Goal: Answer question/provide support

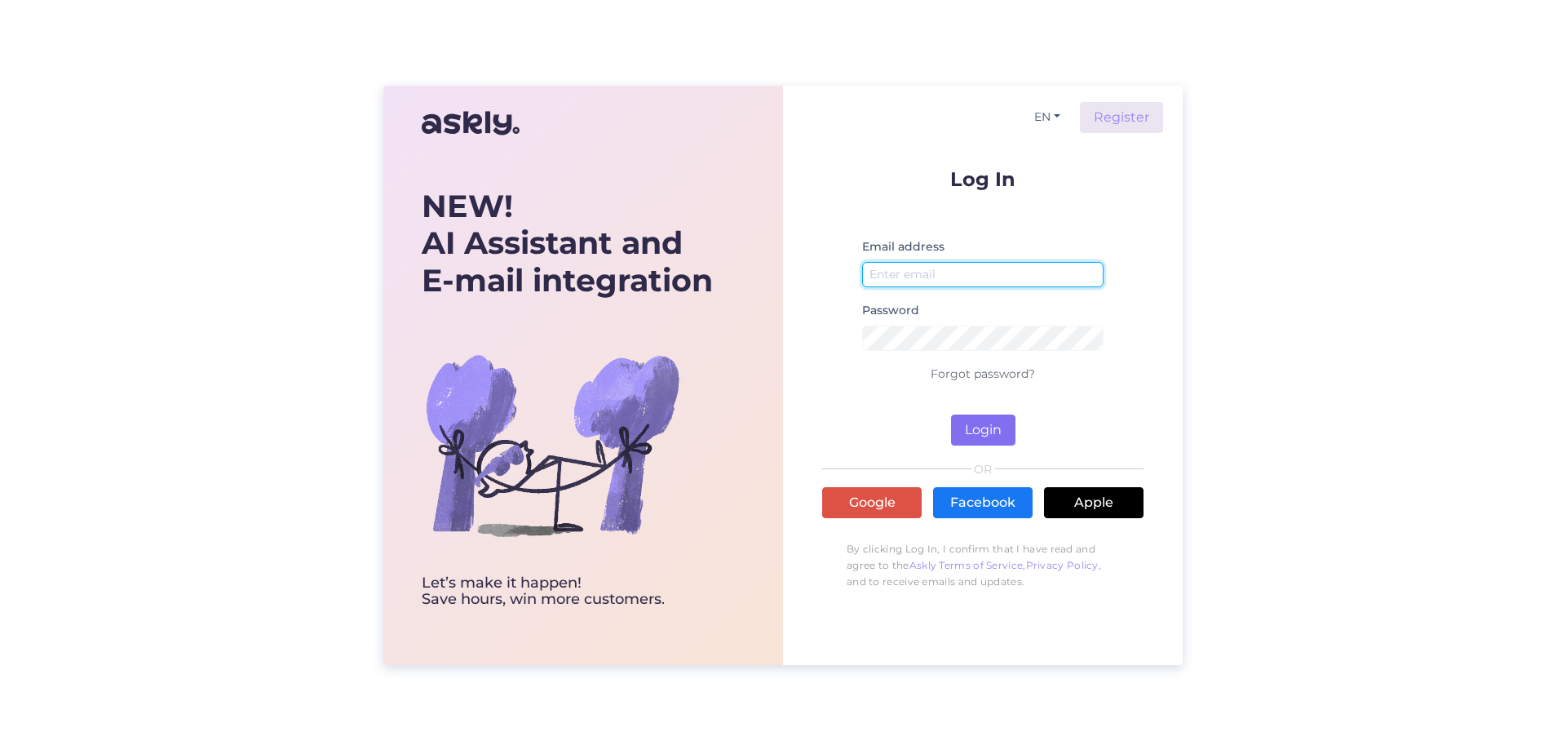
type input "[EMAIL_ADDRESS][DOMAIN_NAME]"
click at [980, 426] on button "Login" at bounding box center [983, 429] width 64 height 31
type input "[EMAIL_ADDRESS][DOMAIN_NAME]"
click at [985, 427] on button "Login" at bounding box center [983, 429] width 64 height 31
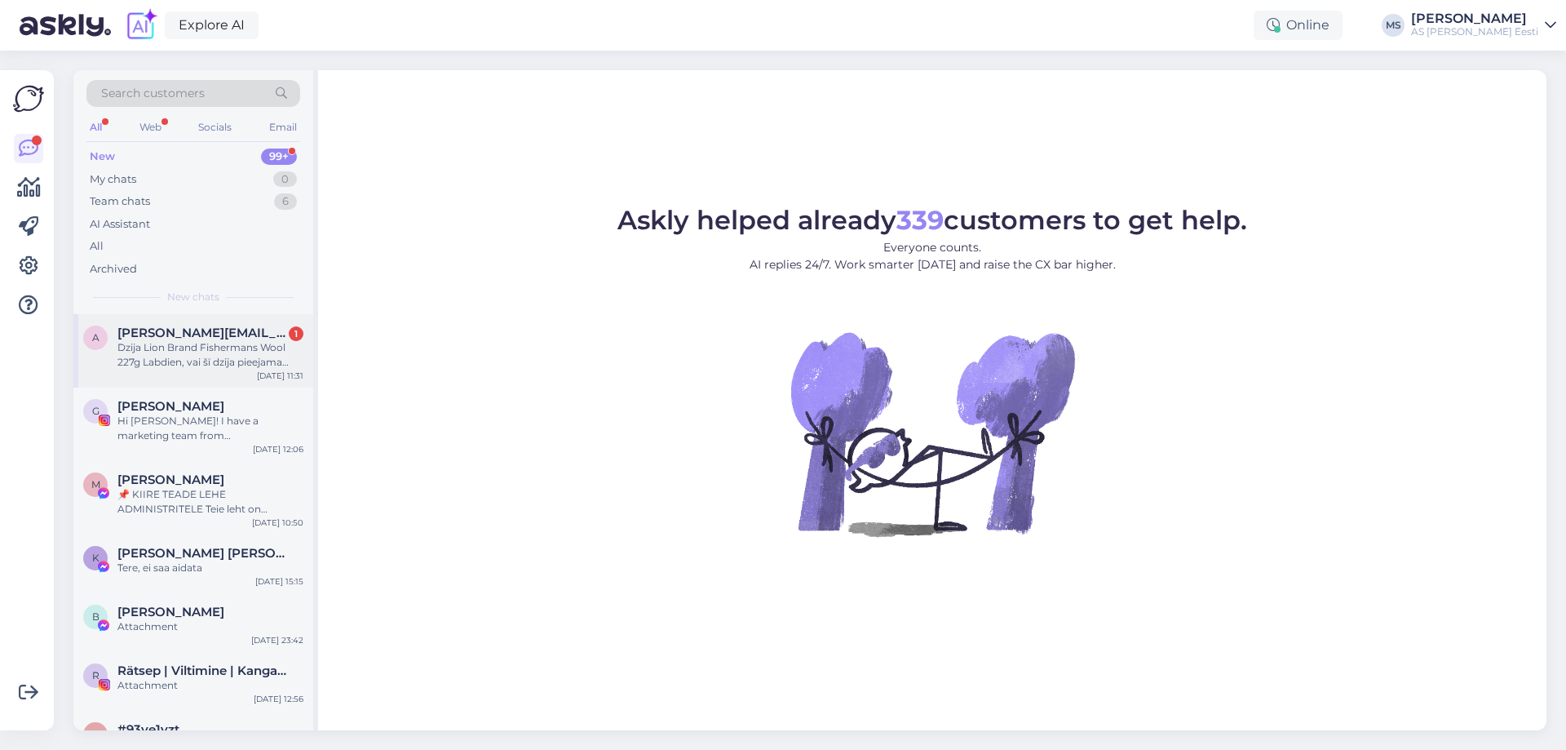
click at [223, 350] on div "Dzija Lion Brand Fishermans Wool 227g Labdien, vai šī dzija pieejama kādā veika…" at bounding box center [210, 354] width 186 height 29
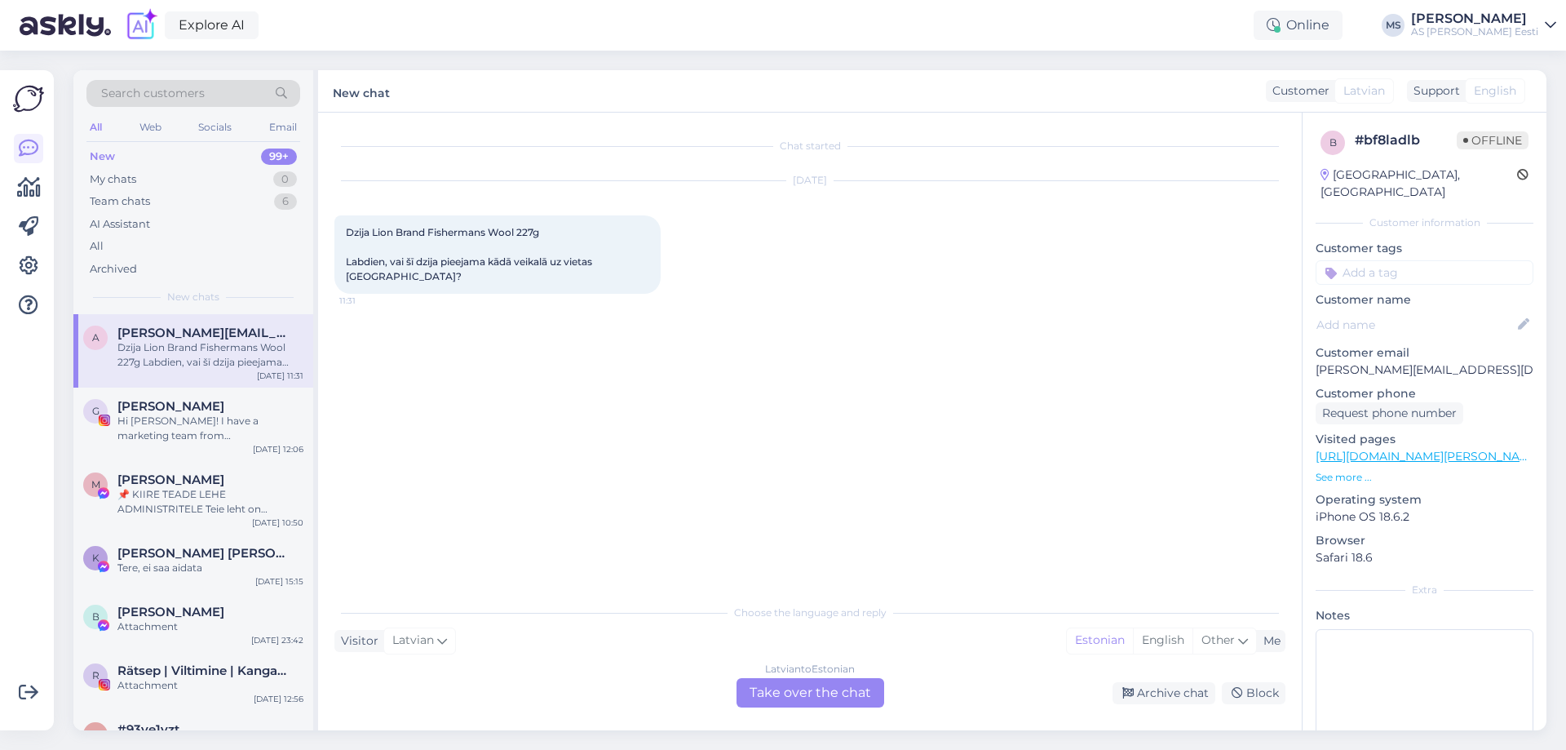
click at [786, 693] on div "Latvian to Estonian Take over the chat" at bounding box center [811, 692] width 148 height 29
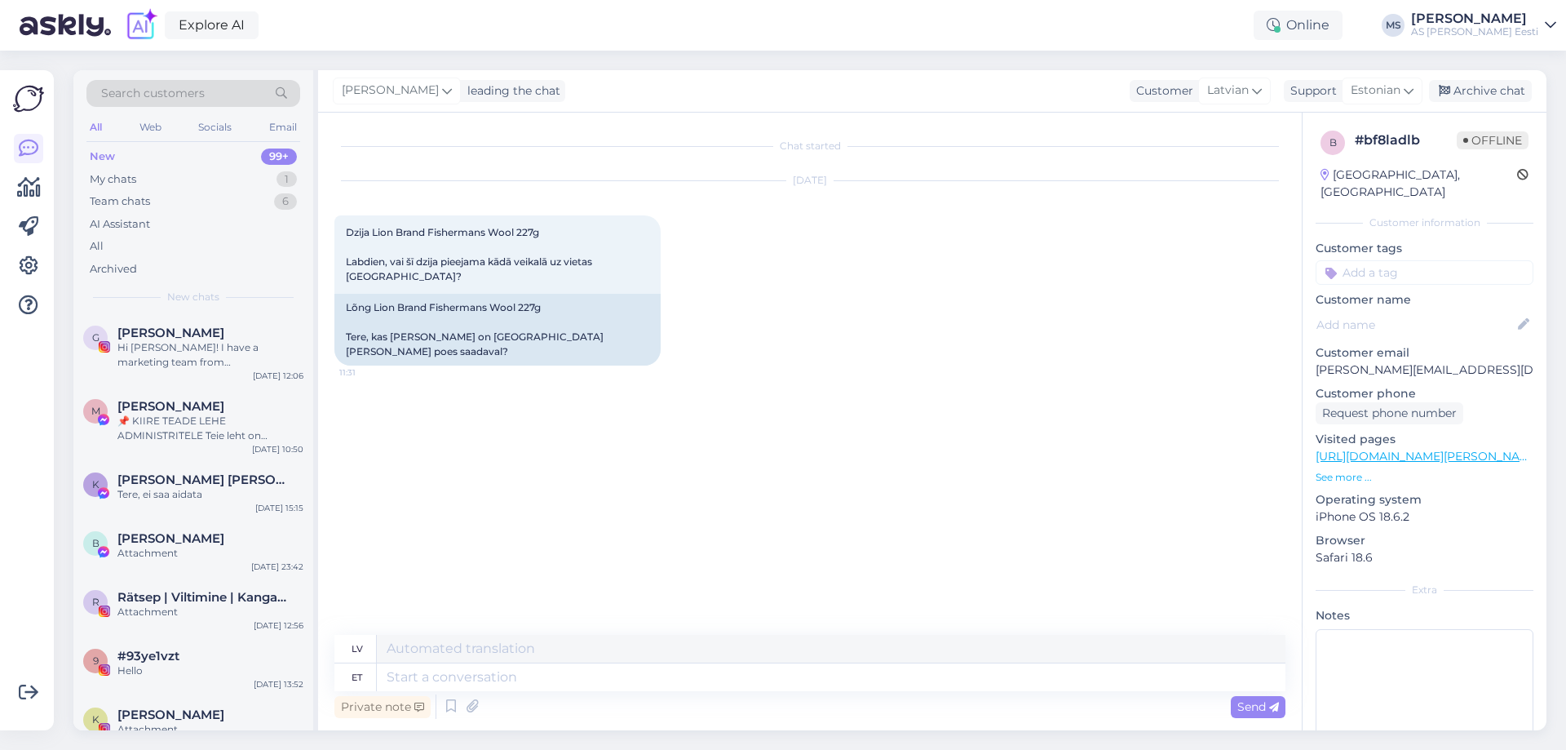
click at [1349, 470] on p "See more ..." at bounding box center [1425, 477] width 218 height 15
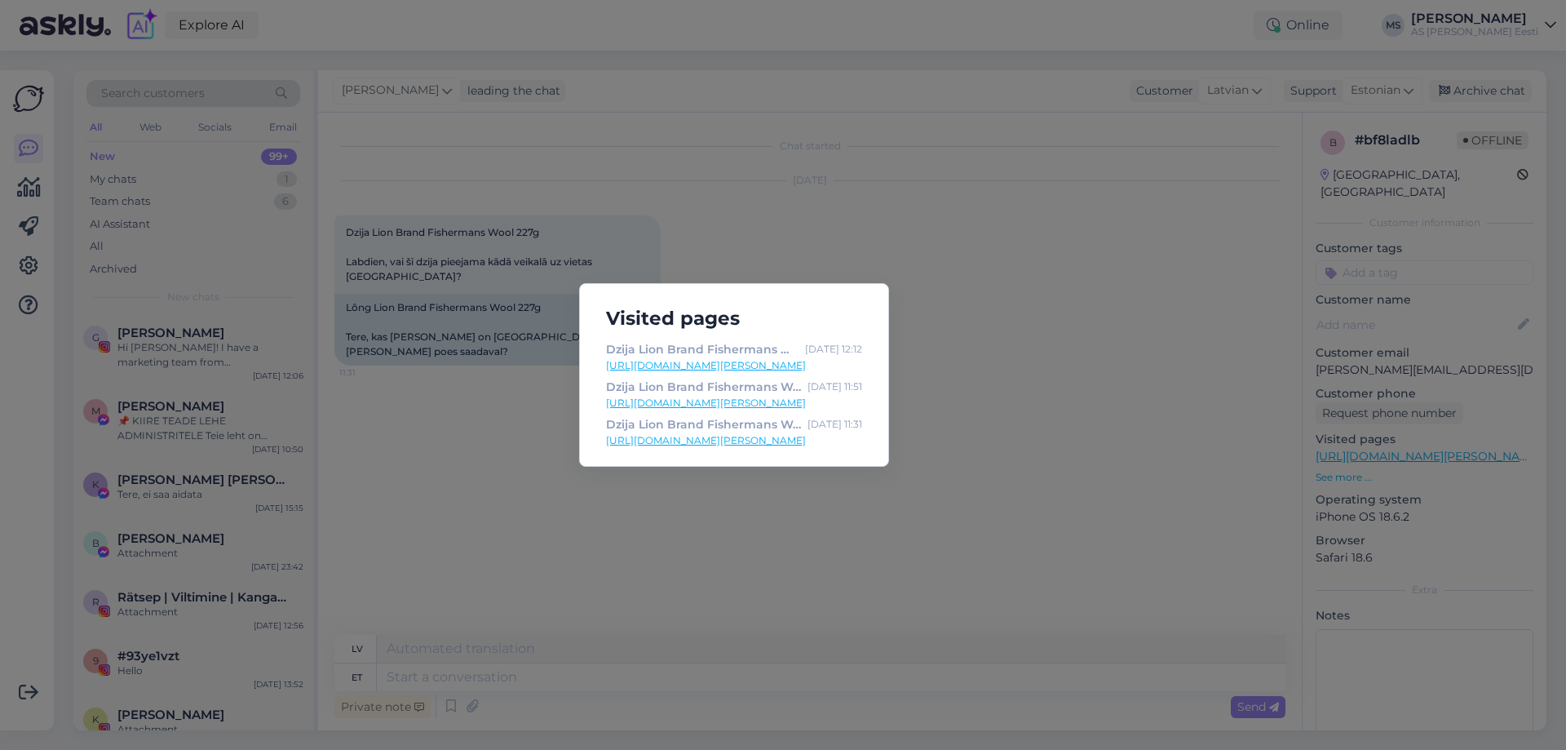
click at [511, 498] on div "Visited pages Dzija Lion Brand Fishermans Wool 227g / Dažādi toņi Oct 10 12:12 …" at bounding box center [783, 375] width 1566 height 750
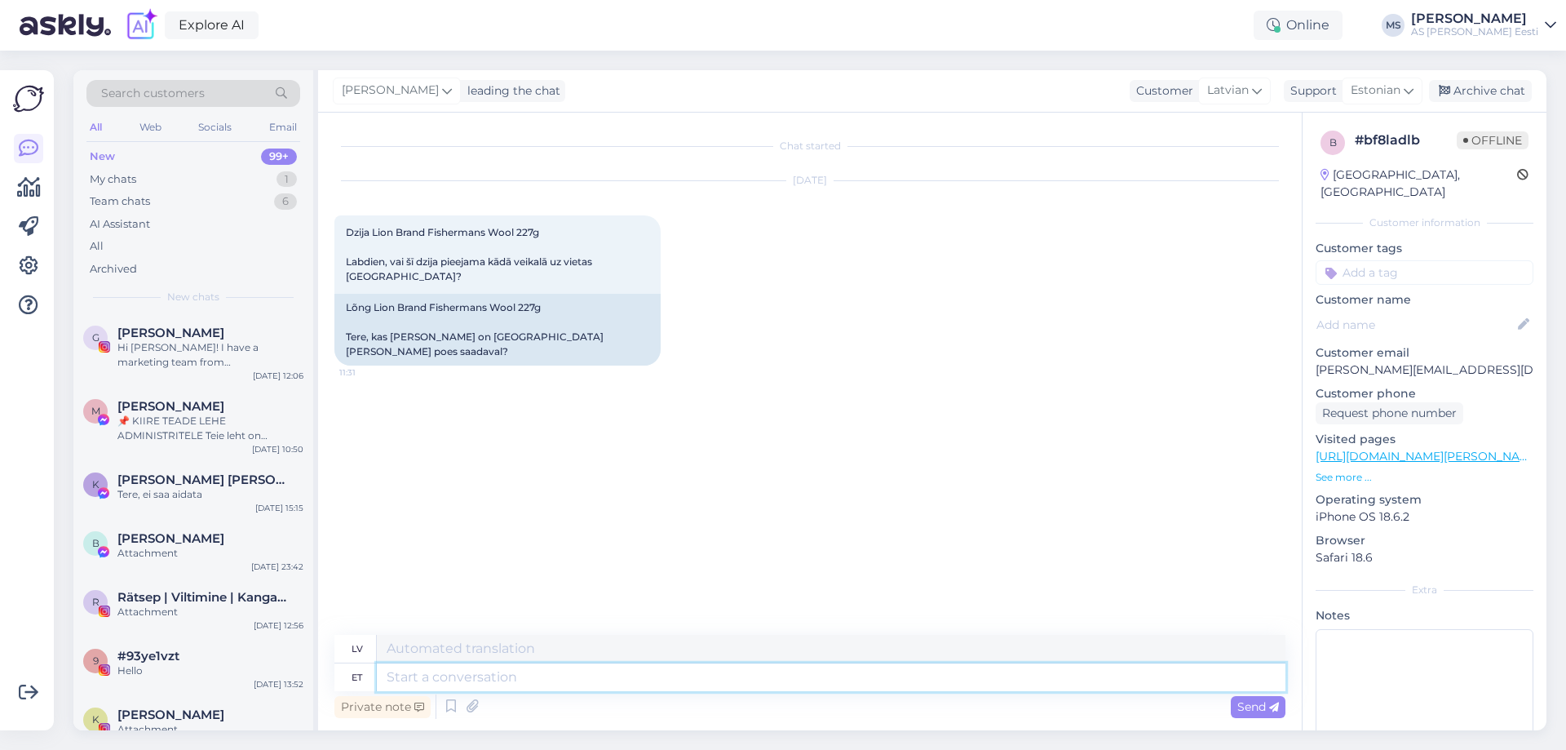
click at [436, 670] on textarea at bounding box center [831, 677] width 909 height 28
type textarea "Tere"
type textarea "Sveiki"
type textarea "Tere Neid"
type textarea "Sveiki, viņiem"
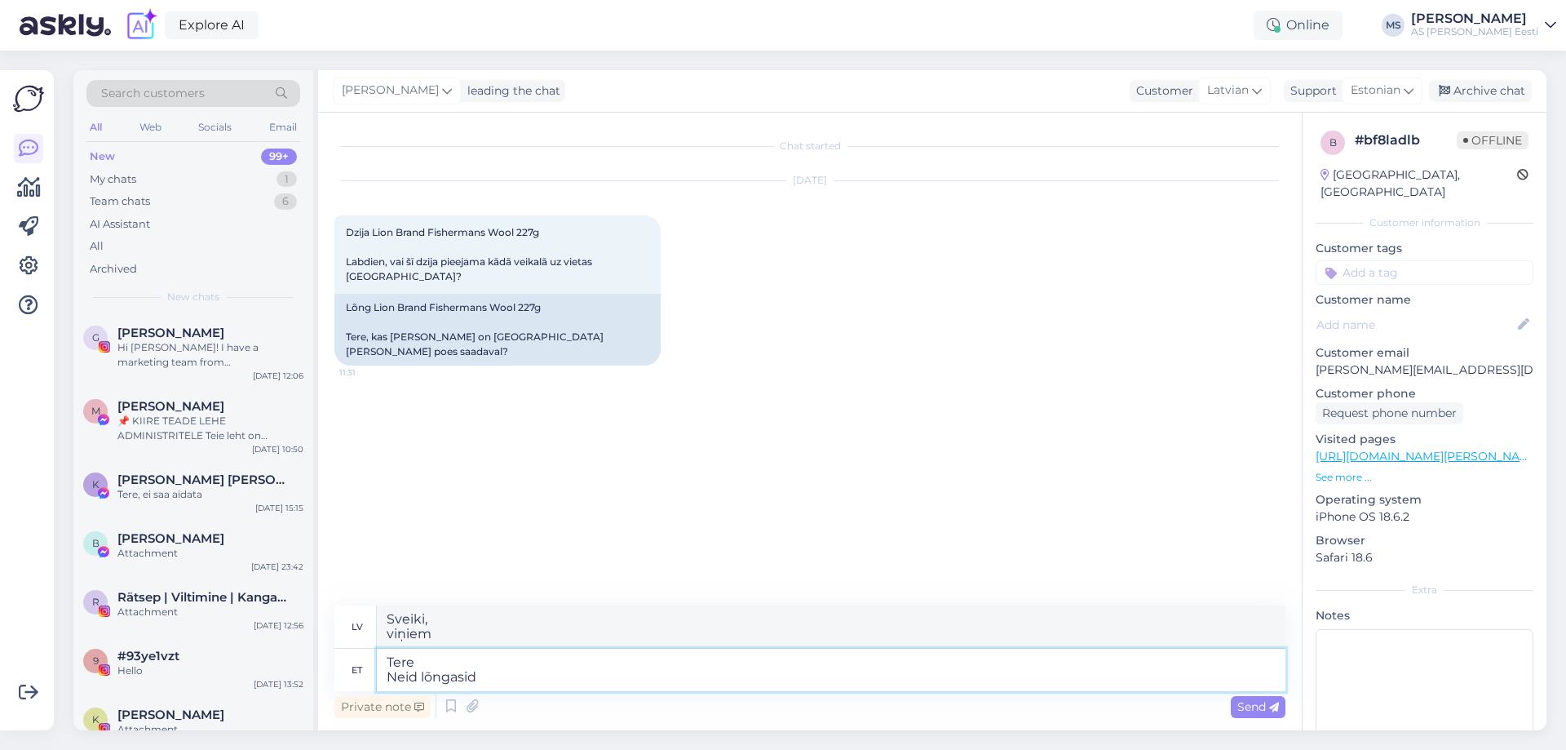
type textarea "Tere Neid lõngasid"
type textarea "Sveiki Šīs tēmas"
type textarea "Tere Neid lõngasid on s"
type textarea "Sveiki Šīs tēmas ir"
type textarea "Tere Neid lõngasid on saadaval"
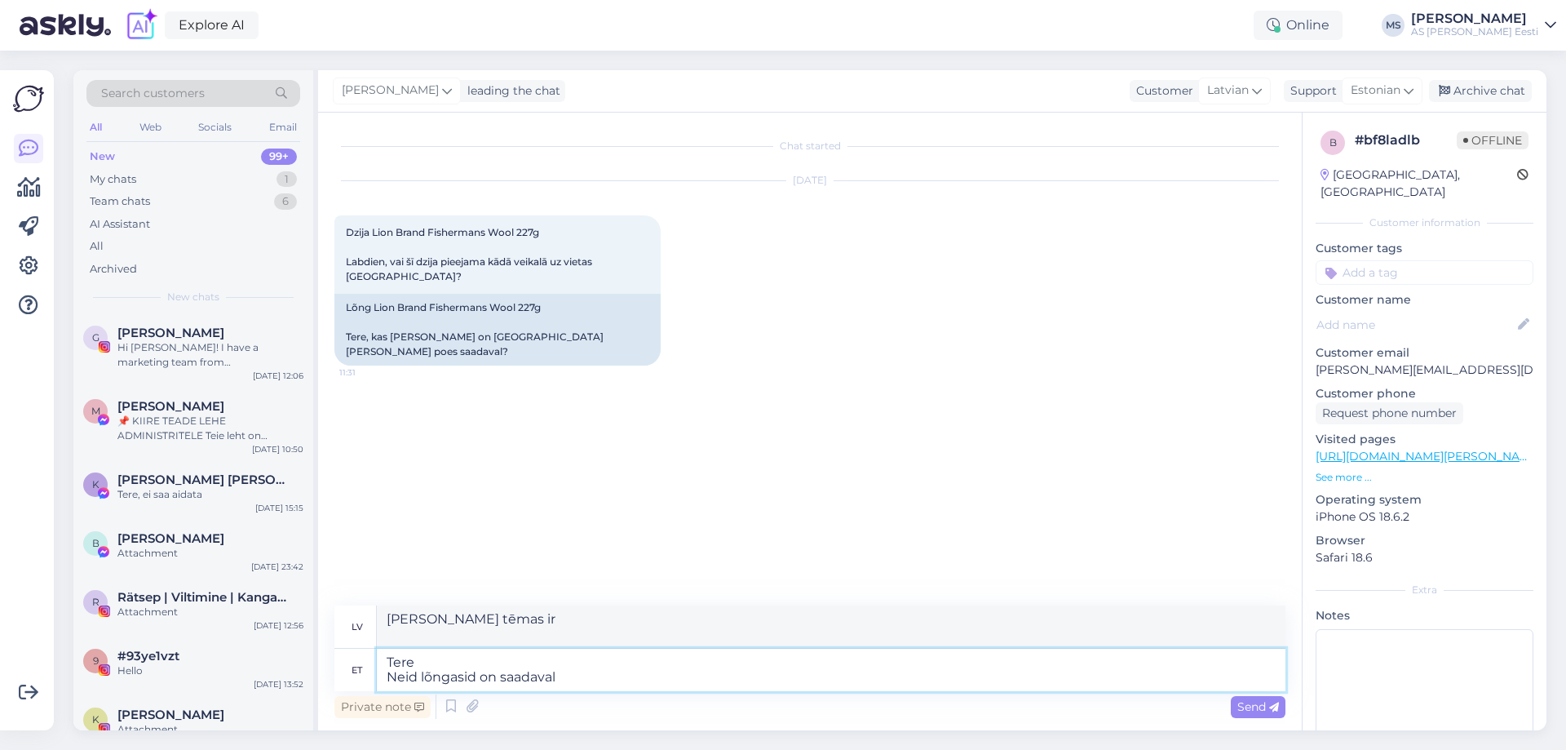
type textarea "Sveiki Šīs dzijas ir pieejamas"
type textarea "Tere Neid lõngasid on saadaval Läti p"
type textarea "Sveiki Šīs dzijas ir pieejamas Latvijā"
type textarea "Tere Neid lõngasid on saadaval Läti poodides"
type textarea "Sveiki Šīs dzijas ir pieejamas Latvijas veikalos"
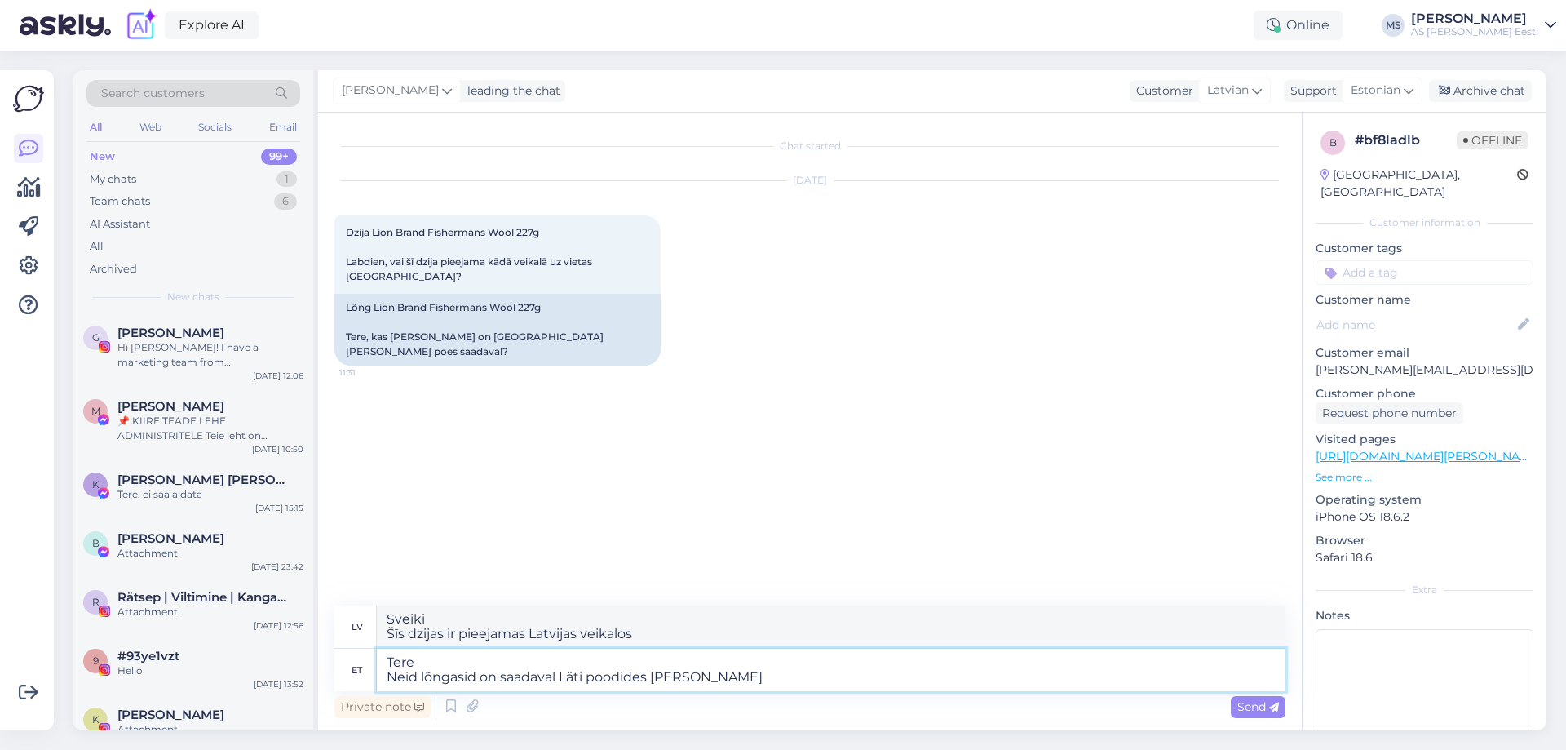
type textarea "Tere Neid lõngasid on saadaval Läti poodides küll"
type textarea "Sveiki Šīs dzijas gan ir pieejamas Latvijas veikalos."
type textarea "Tere Neid lõngasid on saadaval Läti poodides küll kui"
type textarea "Sveiki Šīs dzijas ir pieejamas Latvijas veikalos, bet"
type textarea "Tere Neid lõngasid on saadaval Läti poodides küll kui soovite"
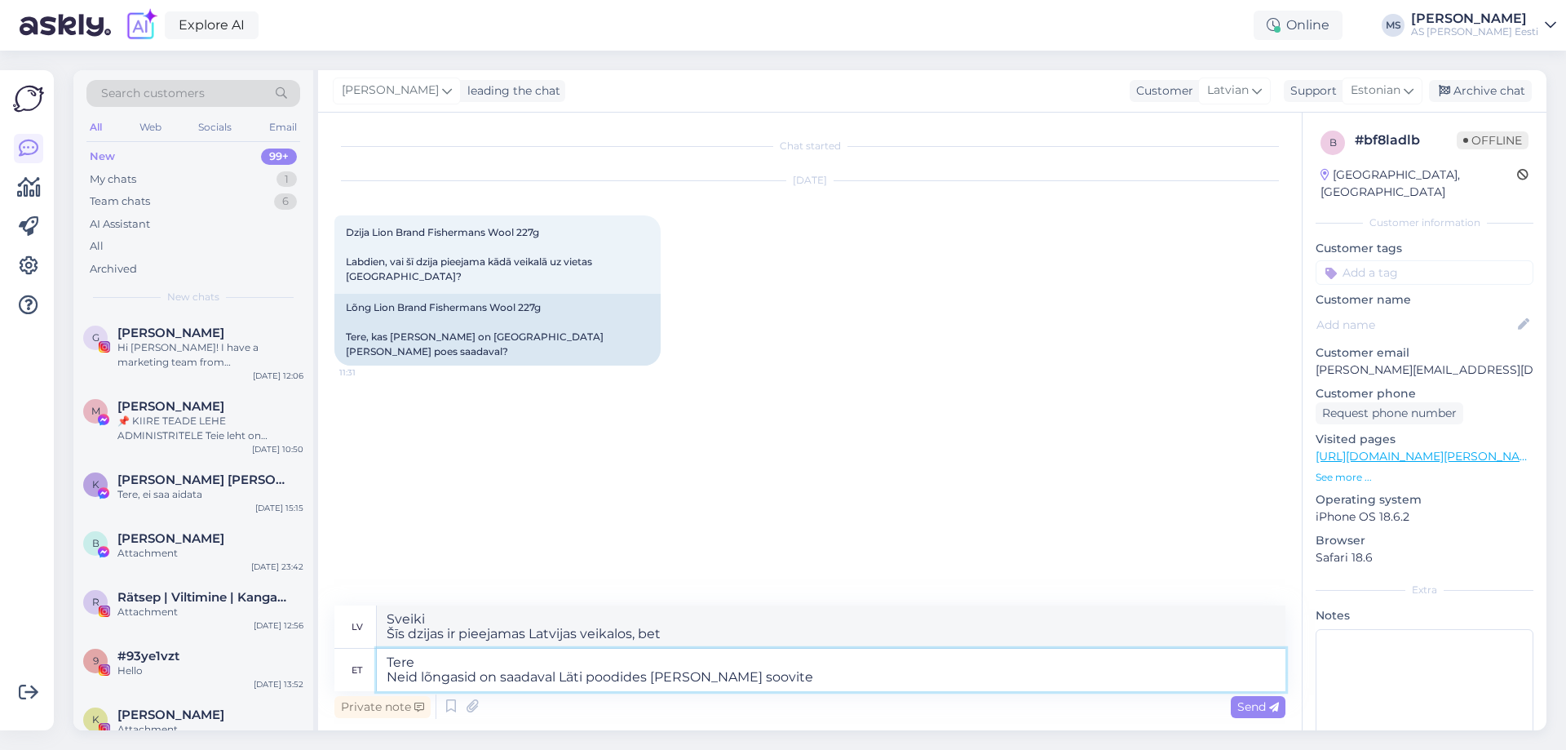
type textarea "Sveiki Šīs dzijas ir pieejamas Latvijas veikalos, ja vēlaties."
type textarea "Tere Neid lõngasid on saadaval Läti poodides küll kui soovite mõne"
type textarea "Sveiki Šīs dzijas ir pieejamas Latvijas veikalos, ja vēlaties kādu"
type textarea "Tere Neid lõngasid on saadaval Läti poodides küll kui soovite mõne konkreetse"
type textarea "Sveiki Šīs dzijas ir pieejamas Latvijas veikalos, bet, ja vēlaties konkrētu"
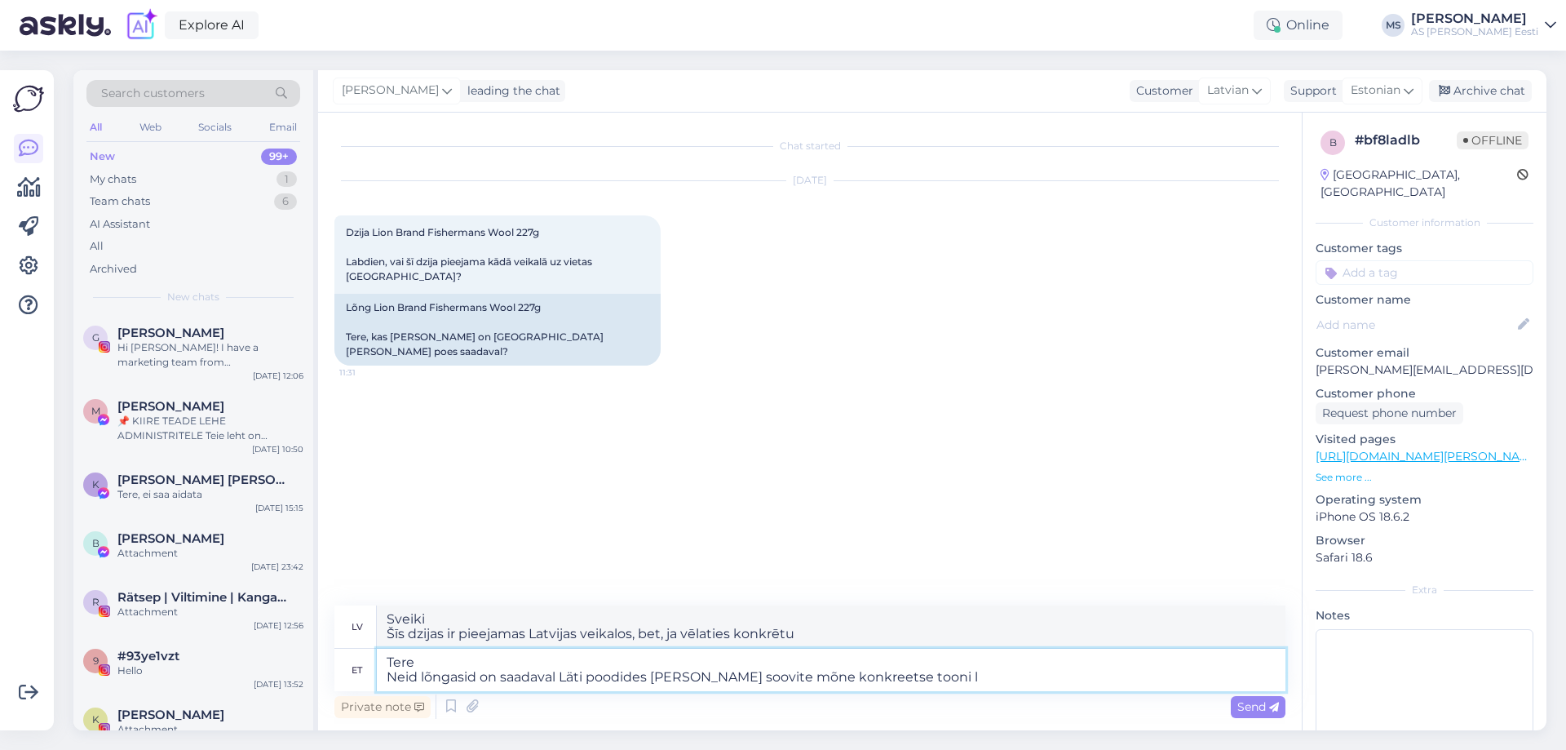
type textarea "Tere Neid lõngasid on saadaval Läti poodides küll kui soovite mõne konkreetse t…"
type textarea "Sveiki Šīs dzijas ir pieejamas Latvijas veikalos, bet, ja vēlaties konkrētu toni"
type textarea "Tere Neid lõngasid on saadaval Läti poodides küll kui soovite mõne konkreetse t…"
type textarea "Sveiki Šīs dzijas ir pieejamas Latvijas veikalos, bet, ja vēlaties konkrētu ton…"
type textarea "Tere Neid lõngasid on saadaval Läti poodides küll kui soovite mõne konkreetse t…"
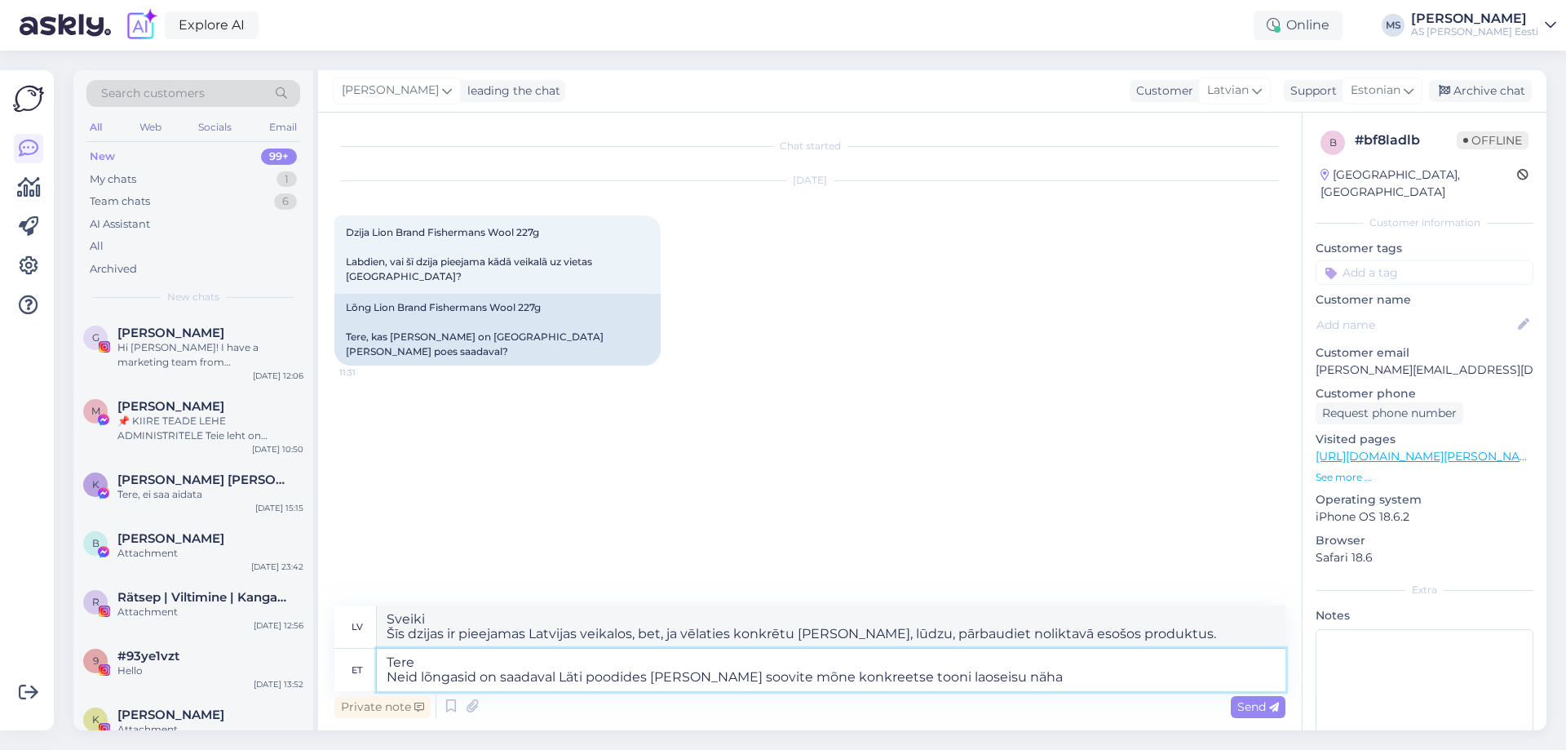
type textarea "Sveiki Šīs dzijas ir pieejamas Latvijas veikalos, ja vēlaties apskatīt konkrēta…"
type textarea "Tere Neid lõngasid on saadaval Läti poodides küll kui soovite mõne konkreetse t…"
type textarea "Sveiki Šīs dzijas ir pieejamas Latvijas veikalos, bet, ja vēlaties redzēt konkr…"
type textarea "Tere Neid lõngasid on saadaval Läti poodides küll kui soovite mõne konkreetse t…"
type textarea "Sveiki Šīs dzijas ir pieejamas Latvijas veikalos, ja vēlaties apskatīt konkrēta…"
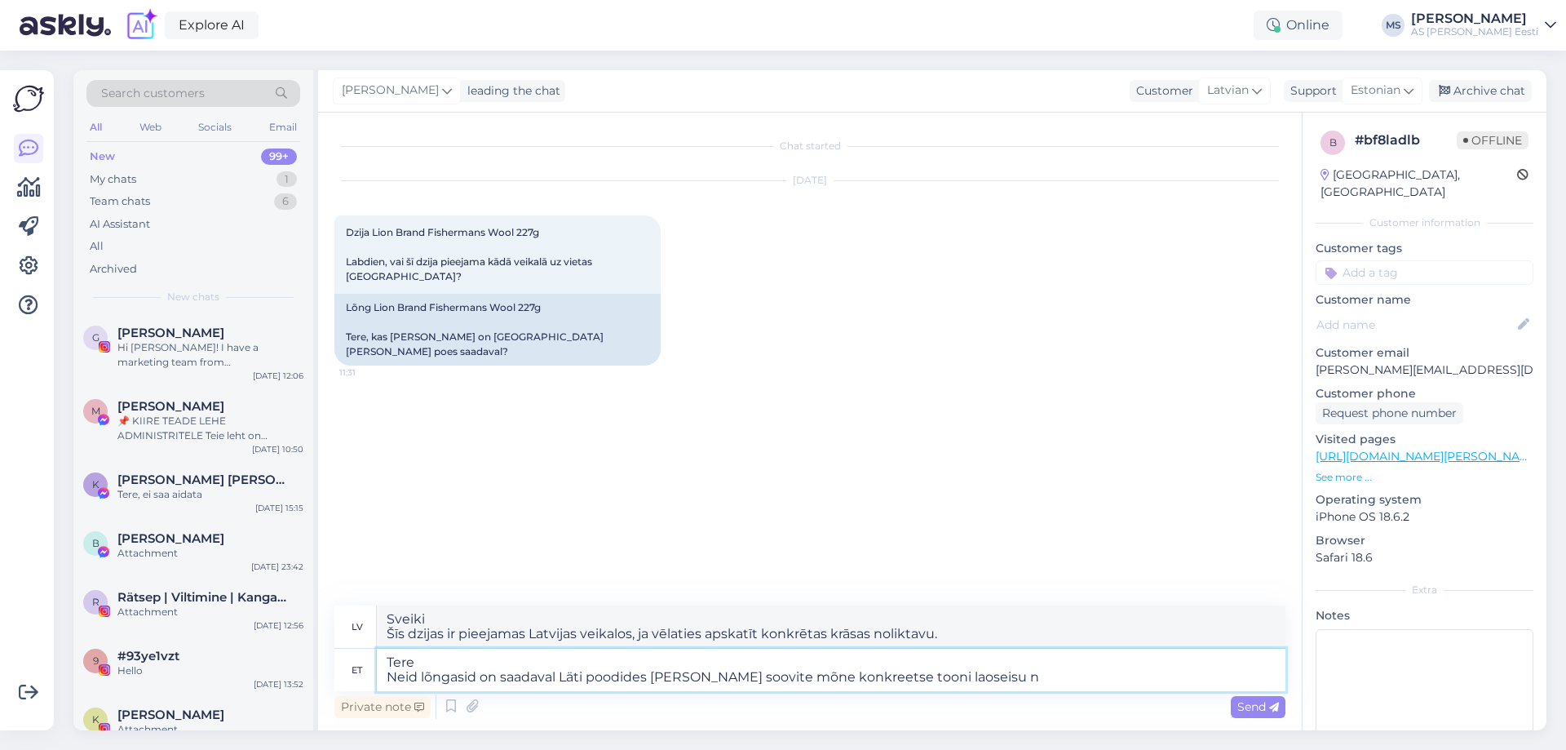
type textarea "Tere Neid lõngasid on saadaval Läti poodides küll kui soovite mõne konkreetse t…"
type textarea "Sveiki Šīs dzijas ir pieejamas Latvijas veikalos, bet, ja vēlaties konkrētu ton…"
type textarea "Tere Neid lõngasid on saadaval Läti poodides küll kui soovite mõne konkreetse t…"
type textarea "Sveiki Šīs dzijas ir pieejamas Latvijas veikalos, bet, ja vēlaties uzzināt konk…"
type textarea "Tere Neid lõngasid on saadaval Läti poodides küll kui soovite mõne konkreetse t…"
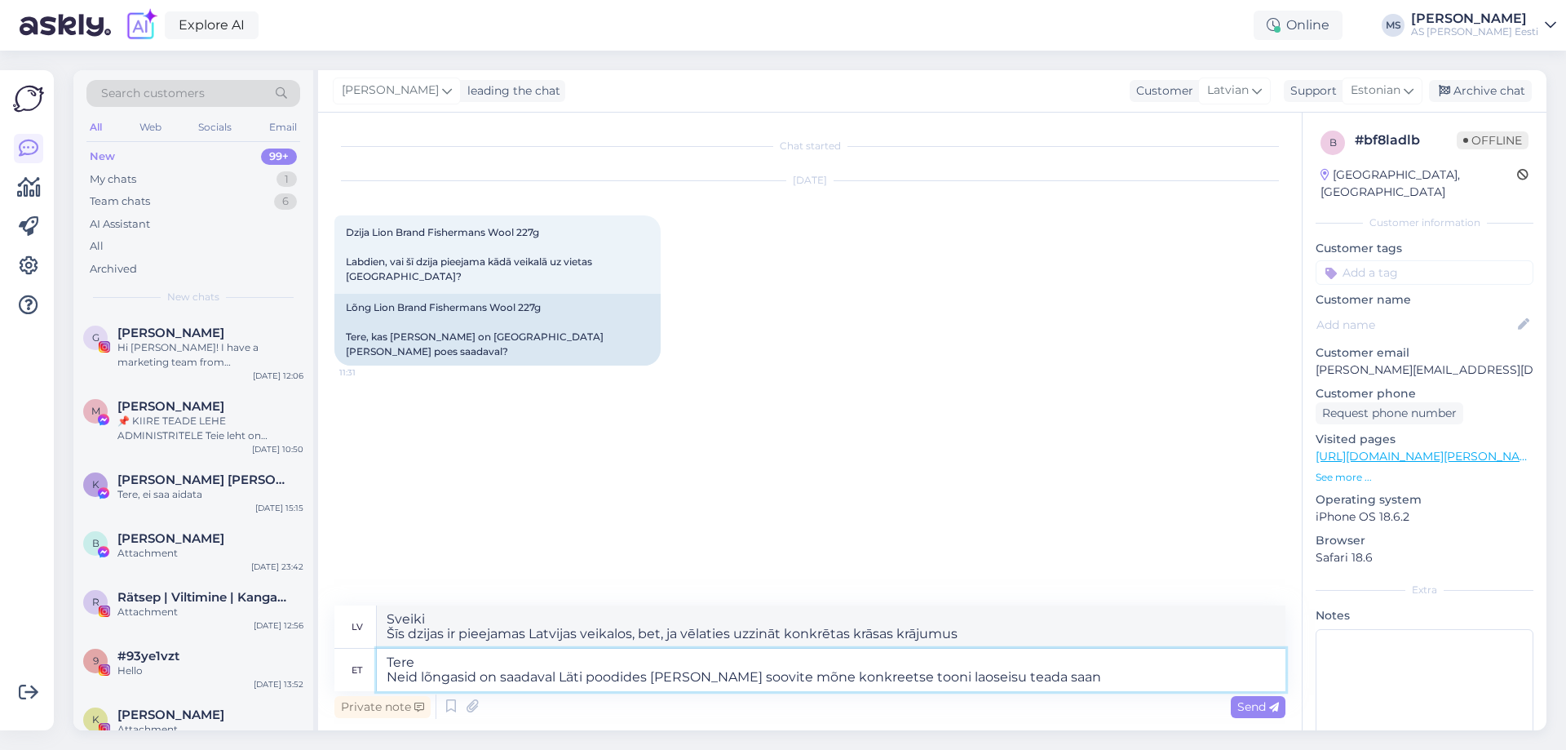
type textarea "Sveiki Šīs dzijas ir pieejamas Latvijas veikalos, bet, ja vēlaties uzzināt konk…"
type textarea "Tere Neid lõngasid on saadaval Läti poodides küll kui soovite mõne konkreetse t…"
type textarea "Sveiki Šīs dzijas ir pieejamas Latvijas veikalos, bet, ja vēlaties uzzināt konk…"
type textarea "Tere Neid lõngasid on saadaval Läti poodides küll kui soovite mõne konkreetse t…"
type textarea "Sveiki Šīs dzijas ir pieejamas Latvijas veikalos, bet, ja vēlaties uzzināt konk…"
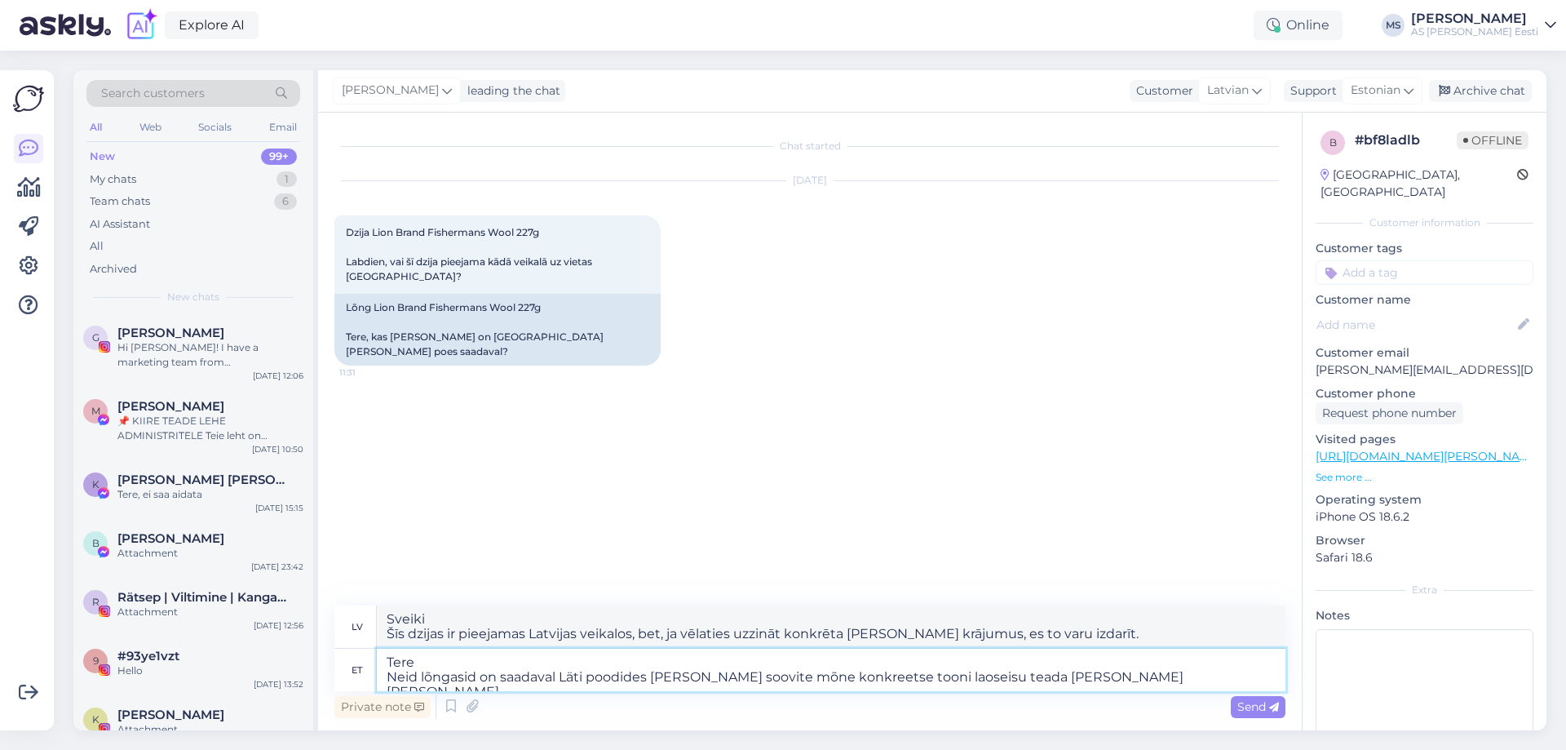
type textarea "Tere Neid lõngasid on saadaval Läti poodides küll kui soovite mõne konkreetse t…"
type textarea "Sveiki Šīs dzijas ir pieejamas Latvijas veikalos, bet, ja vēlaties uzzināt konk…"
type textarea "Tere Neid lõngasid on saadaval Läti poodides küll kui soovite mõne konkreetse t…"
type textarea "Sveiki Šīs dzijas ir pieejamas Latvijas veikalos, bet, ja vēlaties uzzināt konk…"
type textarea "Tere Neid lõngasid on saadaval Läti poodides küll kui soovite mõne konkreetse t…"
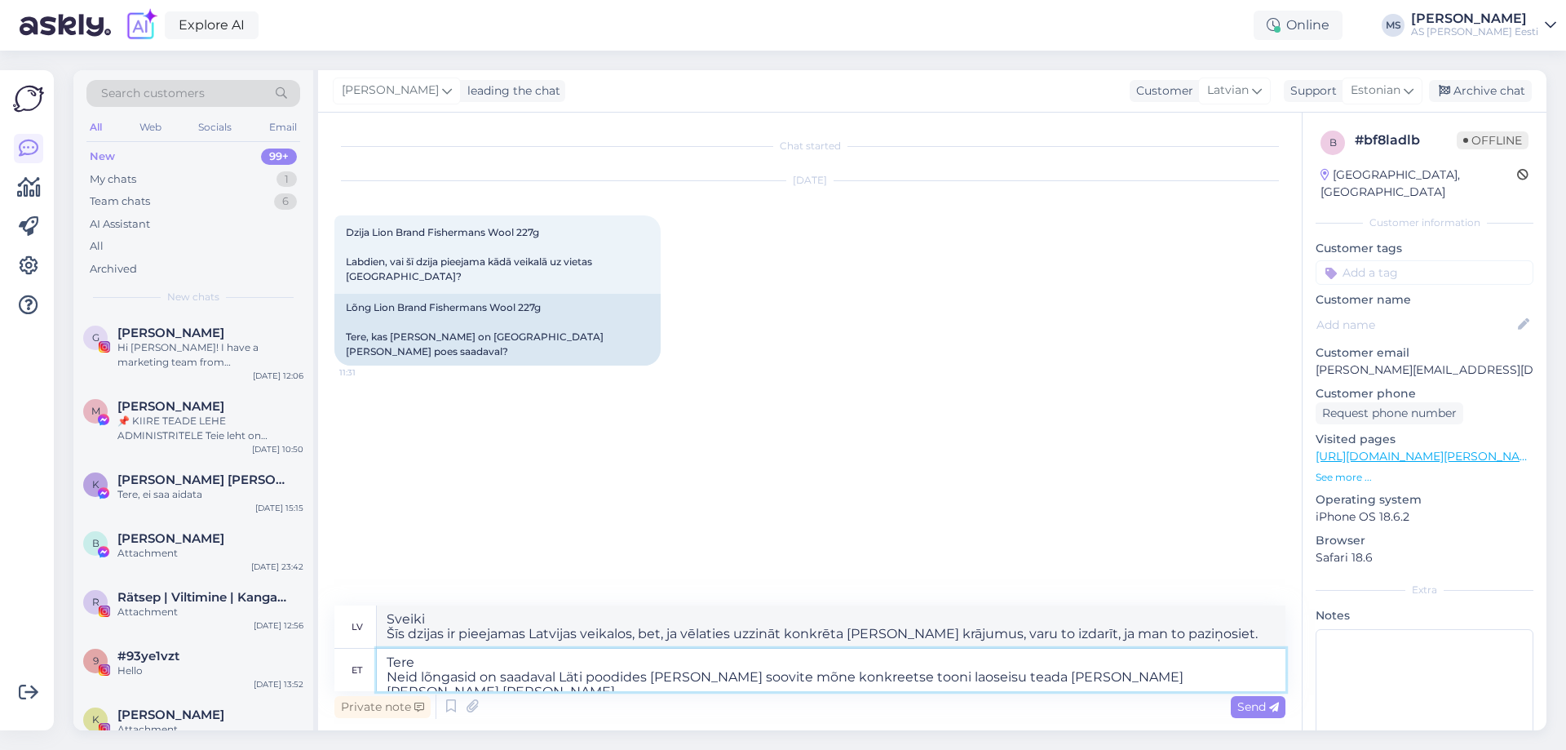
type textarea "Sveiki Šīs dzijas ir pieejamas Latvijas veikalos, bet, ja vēlaties uzzināt konk…"
type textarea "Tere Neid lõngasid on saadaval Läti poodides küll kui soovite mõne konkreetse t…"
type textarea "Sveiki Šīs dzijas ir pieejamas Latvijas veikalos, bet, ja vēlaties uzzināt konk…"
type textarea "Tere Neid lõngasid on saadaval Läti poodides küll kui soovite mõne konkreetse t…"
type textarea "Sveiki Šīs dzijas ir pieejamas Latvijas veikalos, bet, ja vēlaties uzzināt konk…"
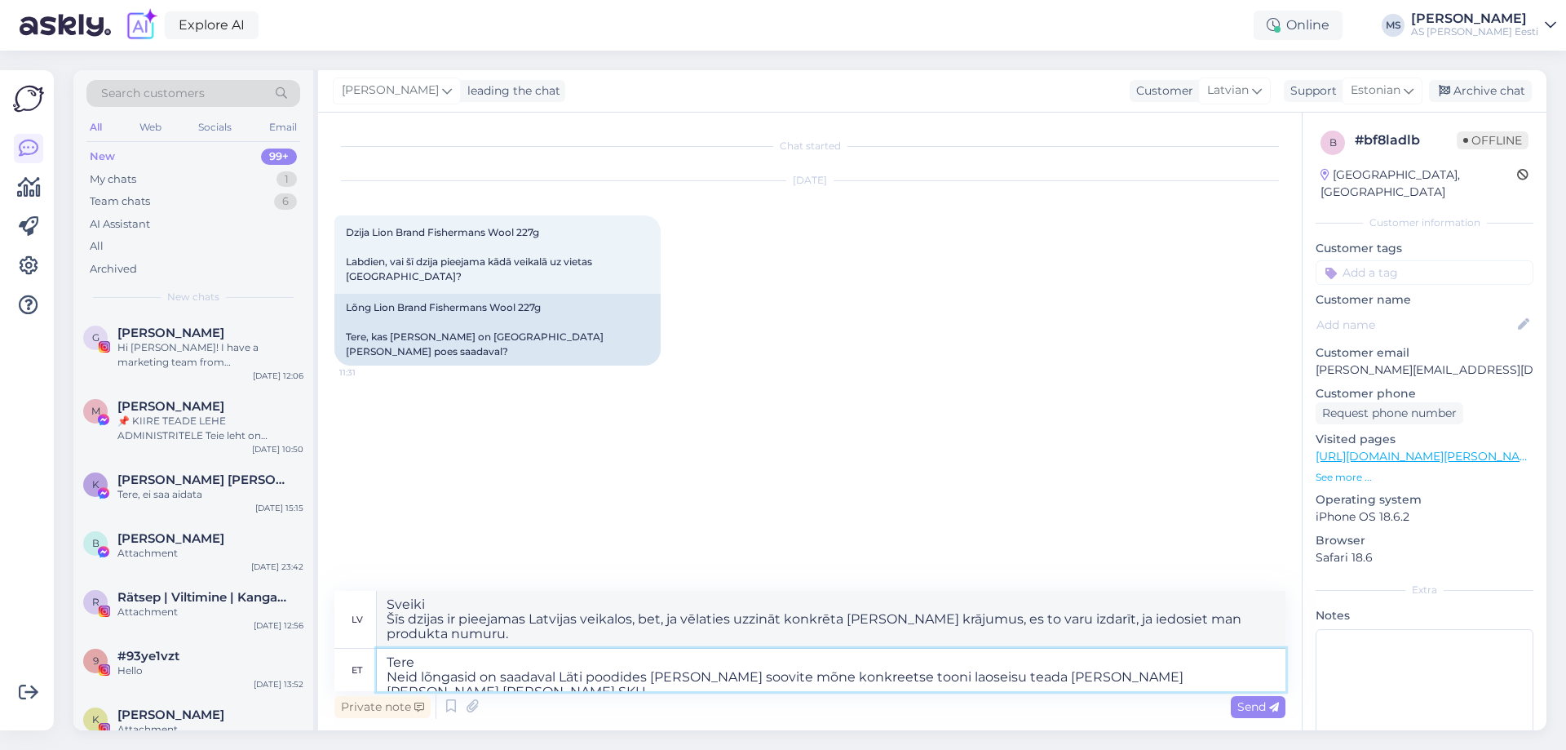
type textarea "Tere Neid lõngasid on saadaval Läti poodides küll kui soovite mõne konkreetse t…"
type textarea "Sveiki Šīs dzijas ir pieejamas Latvijas veikalos, bet, ja vēlaties uzzināt konk…"
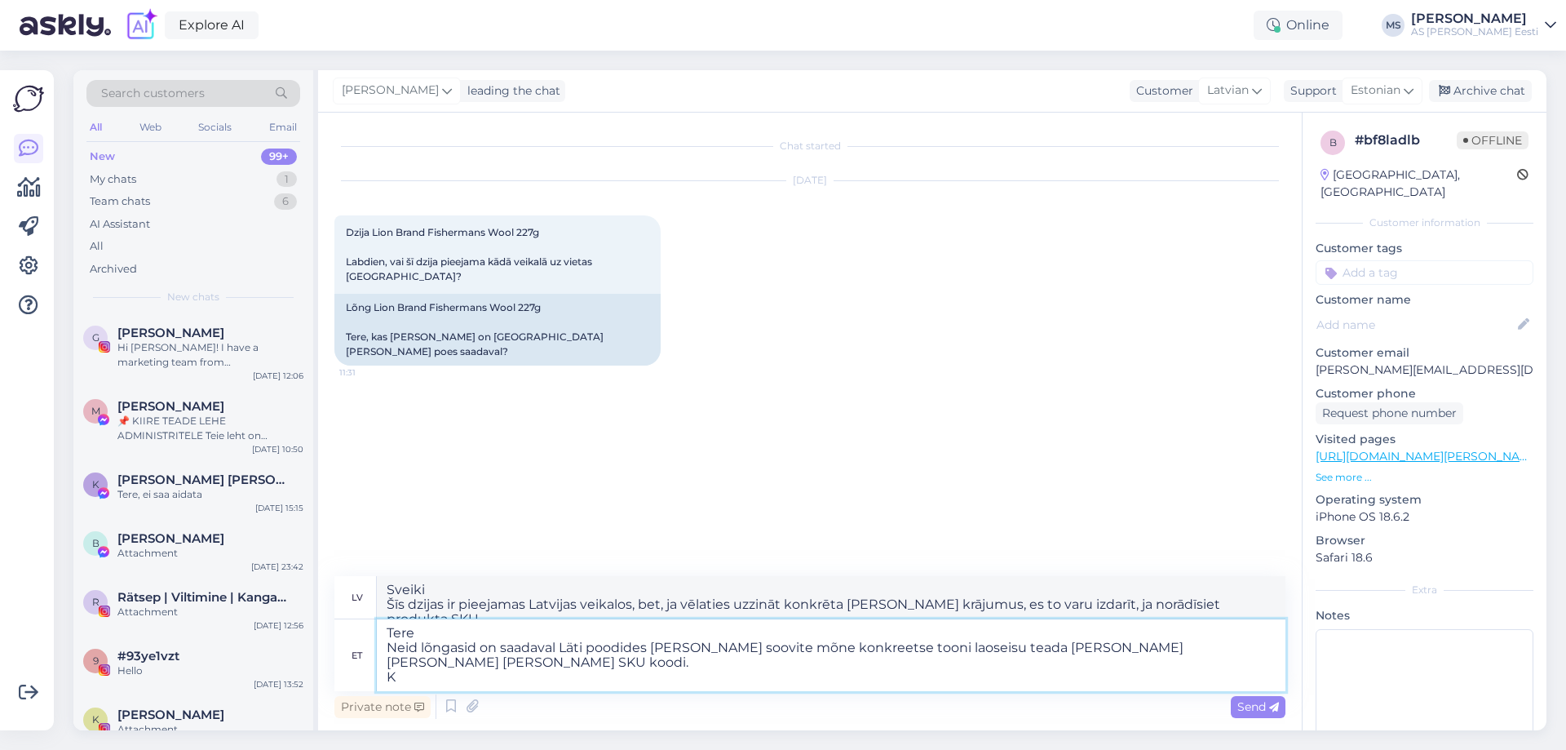
type textarea "Tere Neid lõngasid on saadaval Läti poodides küll kui soovite mõne konkreetse t…"
type textarea "Sveiki Šīs dzijas ir pieejamas Latvijas veikalos, bet, ja vēlaties uzzināt konk…"
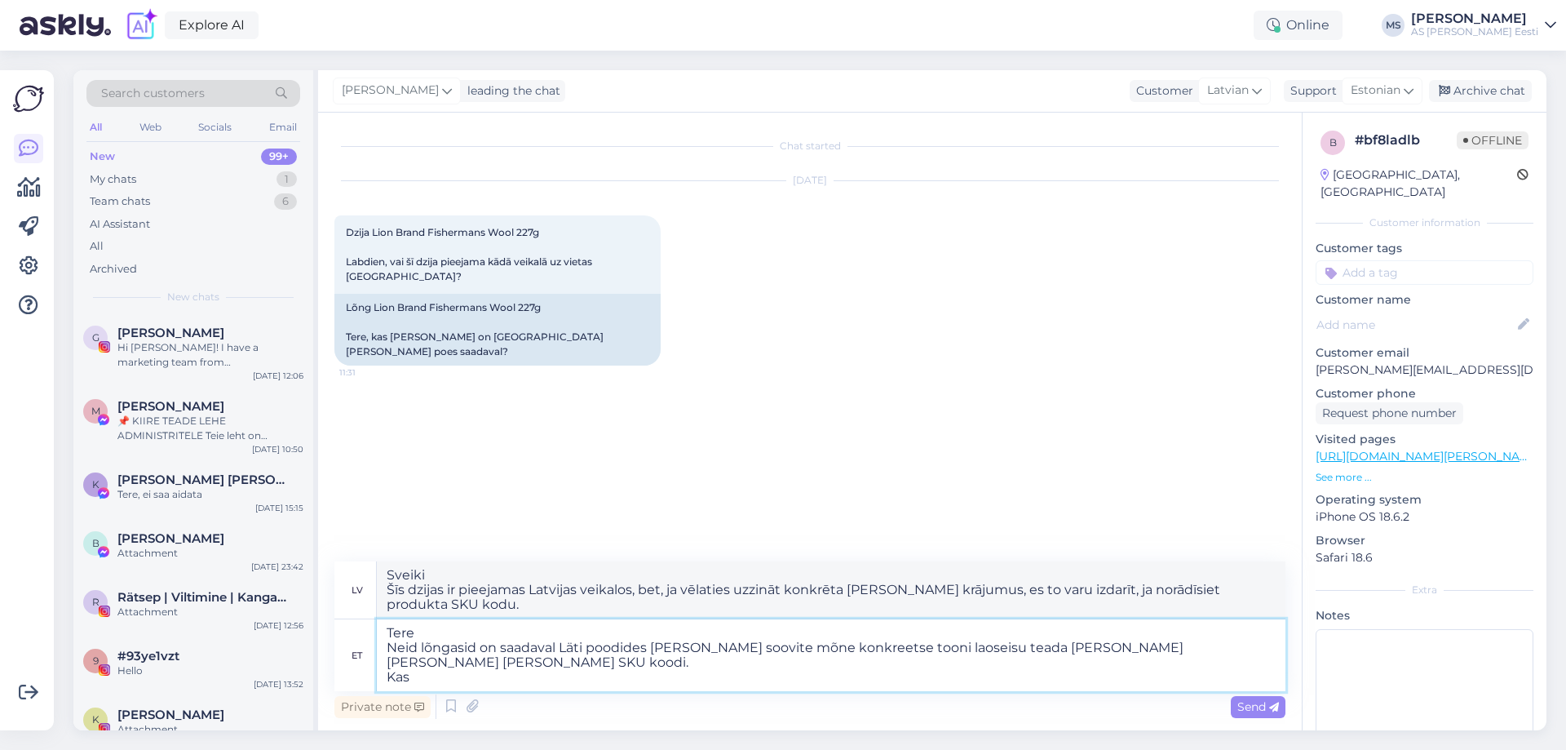
type textarea "Tere Neid lõngasid on saadaval Läti poodides küll kui soovite mõne konkreetse t…"
type textarea "Sveiki Šīs dzijas ir pieejamas Latvijas veikalos, bet, ja vēlaties uzzināt konk…"
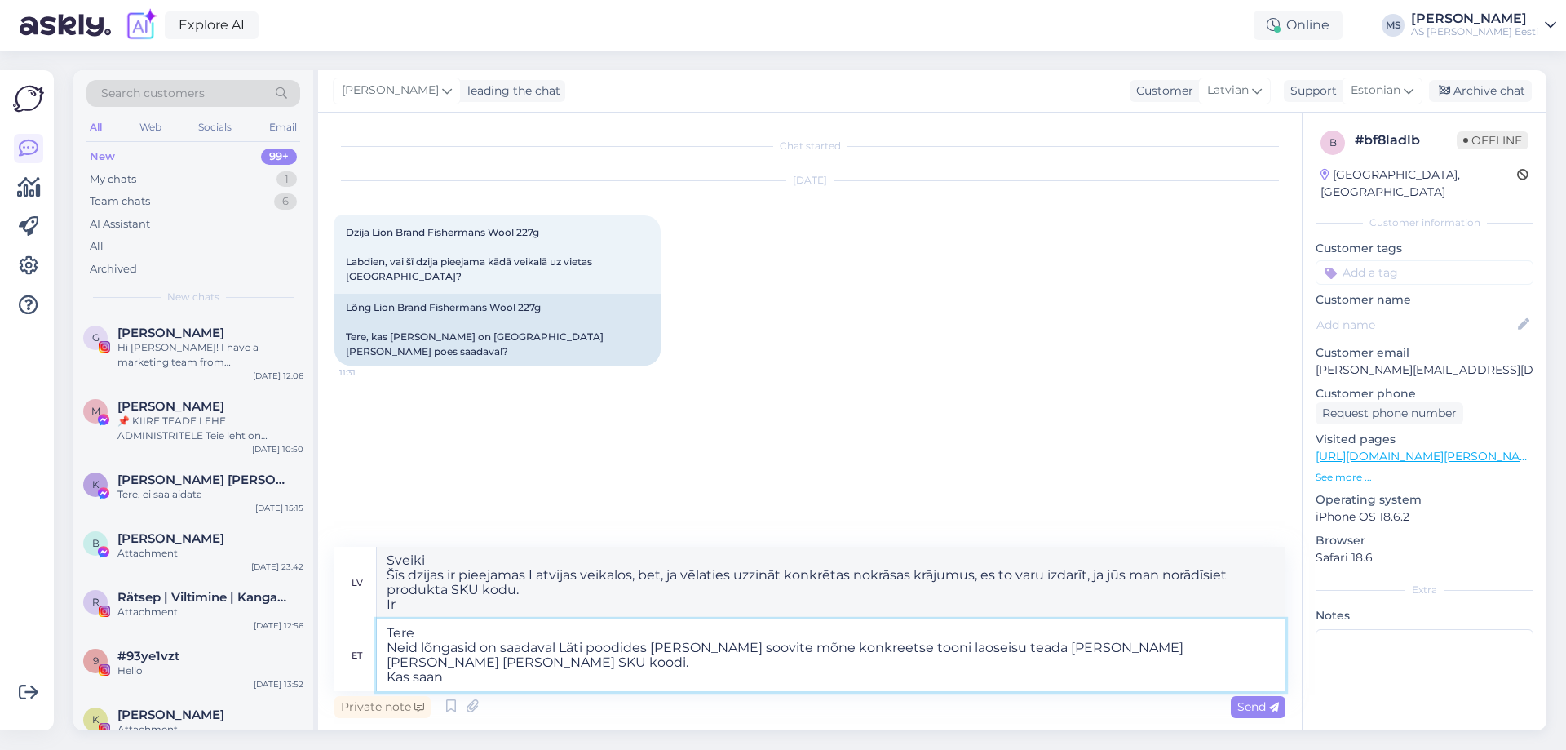
type textarea "Tere Neid lõngasid on saadaval Läti poodides küll kui soovite mõne konkreetse t…"
type textarea "Sveiki Šīs dzijas ir pieejamas Latvijas veikalos, bet, ja vēlaties uzzināt konk…"
type textarea "Tere Neid lõngasid on saadaval Läti poodides küll kui soovite mõne konkreetse t…"
type textarea "Sveiki Šīs dzijas ir pieejamas Latvijas veikalos, bet, ja vēlaties uzzināt konk…"
type textarea "Tere Neid lõngasid on saadaval Läti poodides küll kui soovite mõne konkreetse t…"
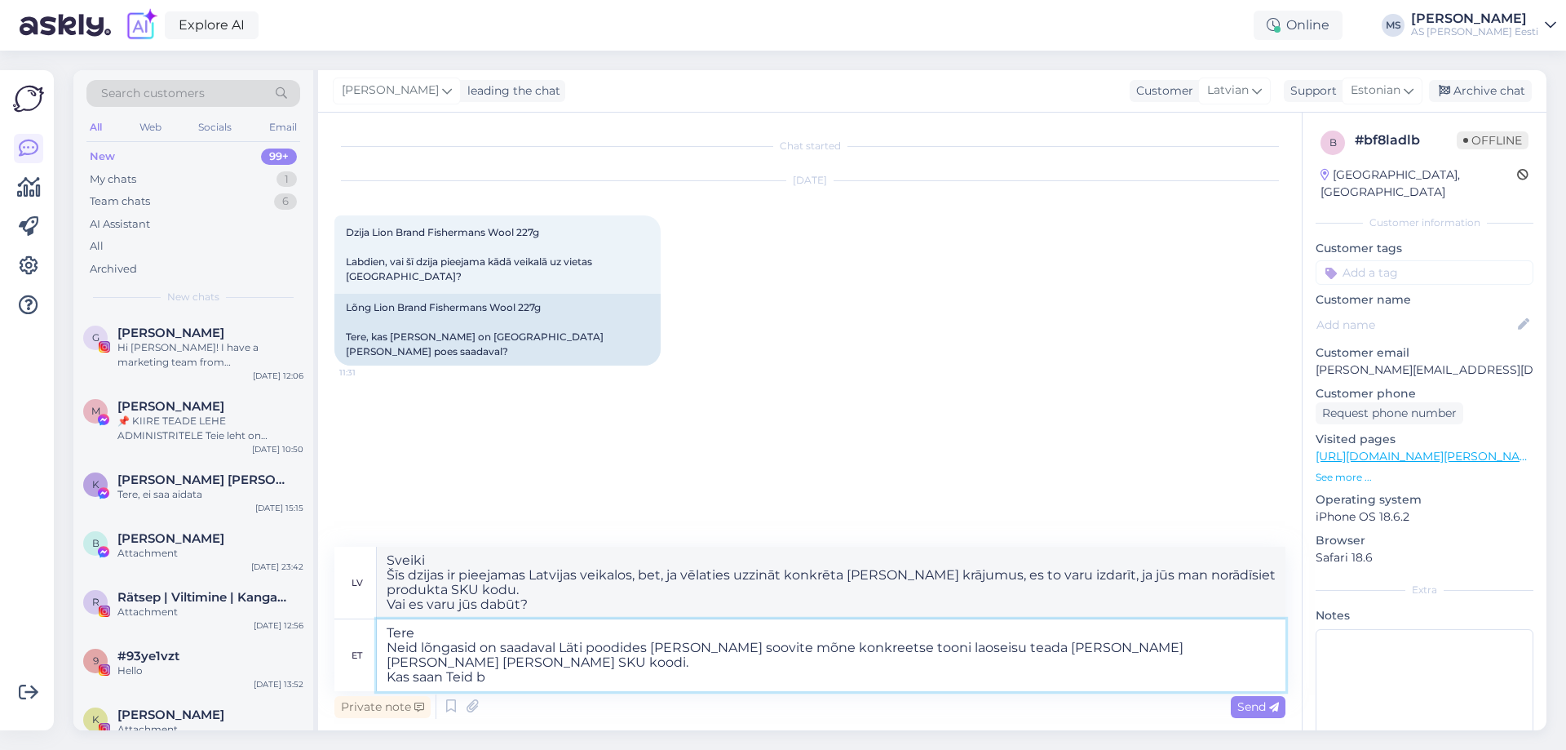
type textarea "Sveiki Šīs dzijas ir pieejamas Latvijas veikalos, bet, ja vēlaties uzzināt konk…"
type textarea "Tere Neid lõngasid on saadaval Läti poodides küll kui soovite mõne konkreetse t…"
type textarea "Sveiki Šīs dzijas ir pieejamas Latvijas veikalos, bet, ja vēlaties uzzināt konk…"
type textarea "Tere Neid lõngasid on saadaval Läti poodides küll kui soovite mõne konkreetse t…"
type textarea "Sveiki Šīs dzijas ir pieejamas Latvijas veikalos, bet, ja vēlaties uzzināt konk…"
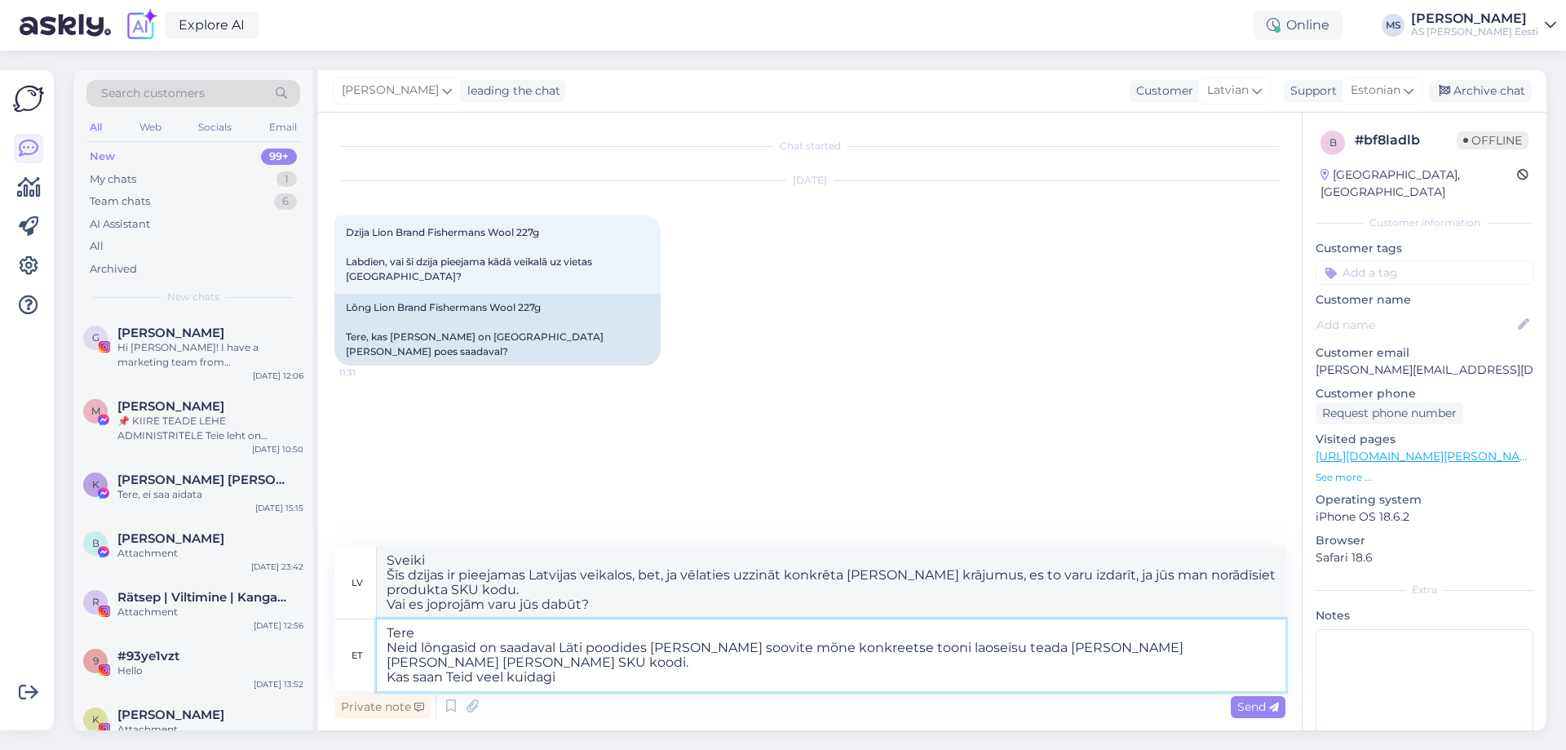
type textarea "Tere Neid lõngasid on saadaval Läti poodides küll kui soovite mõne konkreetse t…"
type textarea "Sveiki Šīs dzijas ir pieejamas Latvijas veikalos, bet, ja vēlaties uzzināt konk…"
type textarea "Tere Neid lõngasid on saadaval Läti poodides küll kui soovite mõne konkreetse t…"
type textarea "Sveiki Šīs dzijas ir pieejamas Latvijas veikalos, bet, ja vēlaties uzzināt konk…"
type textarea "Tere Neid lõngasid on saadaval Läti poodides küll kui soovite mõne konkreetse t…"
